Goal: Task Accomplishment & Management: Manage account settings

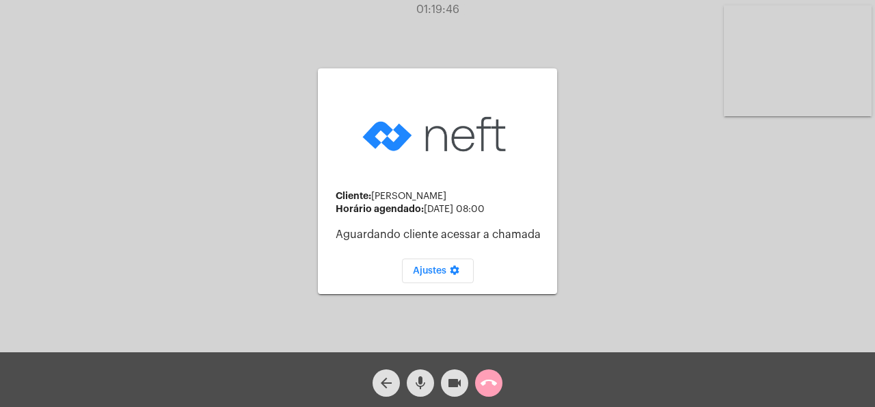
click at [497, 387] on button "call_end" at bounding box center [488, 382] width 27 height 27
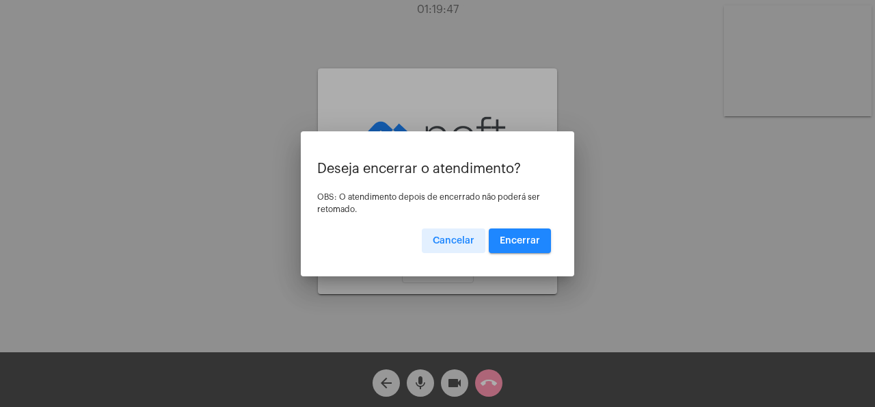
click at [545, 245] on button "Encerrar" at bounding box center [520, 240] width 62 height 25
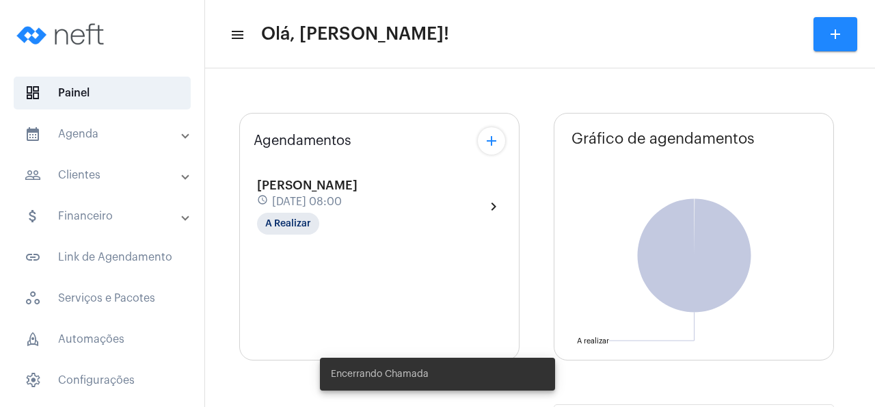
type input "[URL][DOMAIN_NAME]"
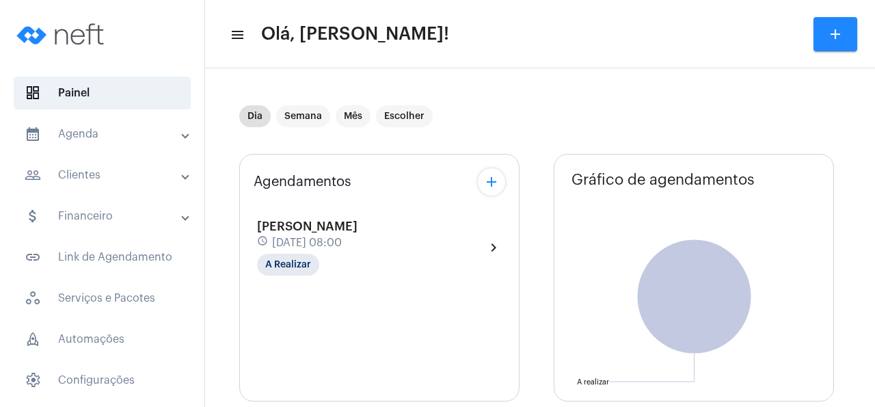
click at [357, 236] on div "schedule [DATE] 08:00" at bounding box center [307, 242] width 100 height 15
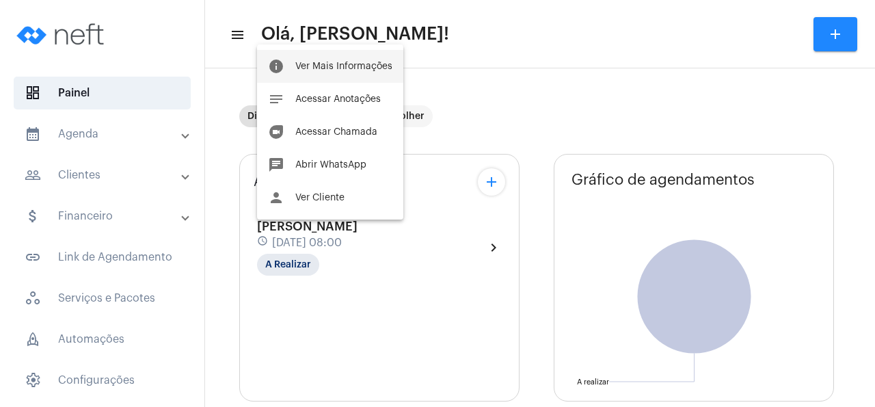
click at [342, 74] on button "info Ver Mais Informações" at bounding box center [330, 66] width 146 height 33
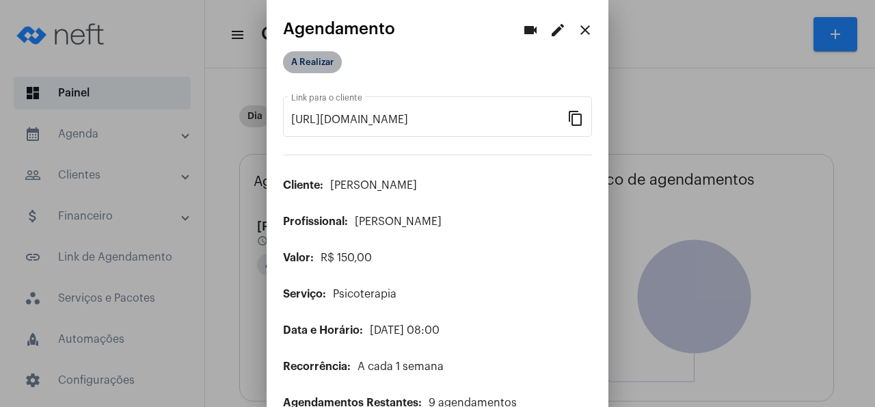
click at [335, 65] on mat-chip "A Realizar" at bounding box center [312, 62] width 59 height 22
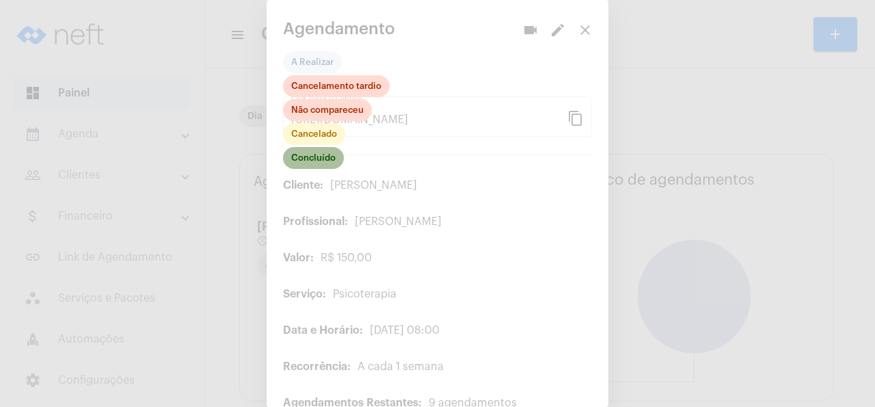
click at [319, 154] on mat-chip "Concluído" at bounding box center [313, 158] width 61 height 22
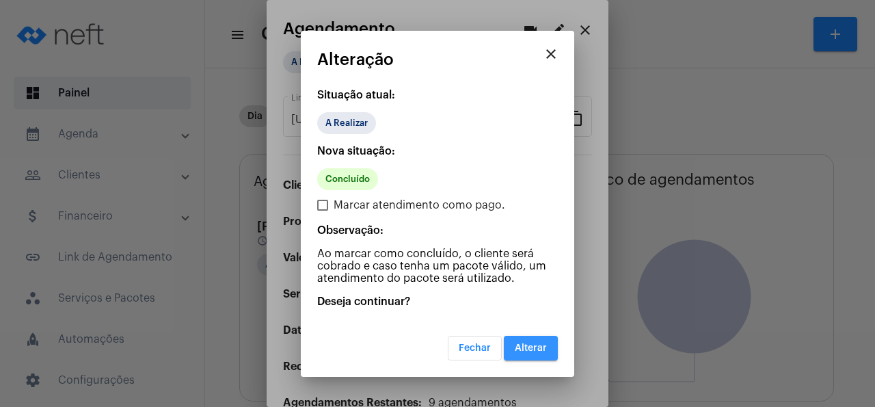
click at [530, 352] on span "Alterar" at bounding box center [530, 348] width 32 height 10
